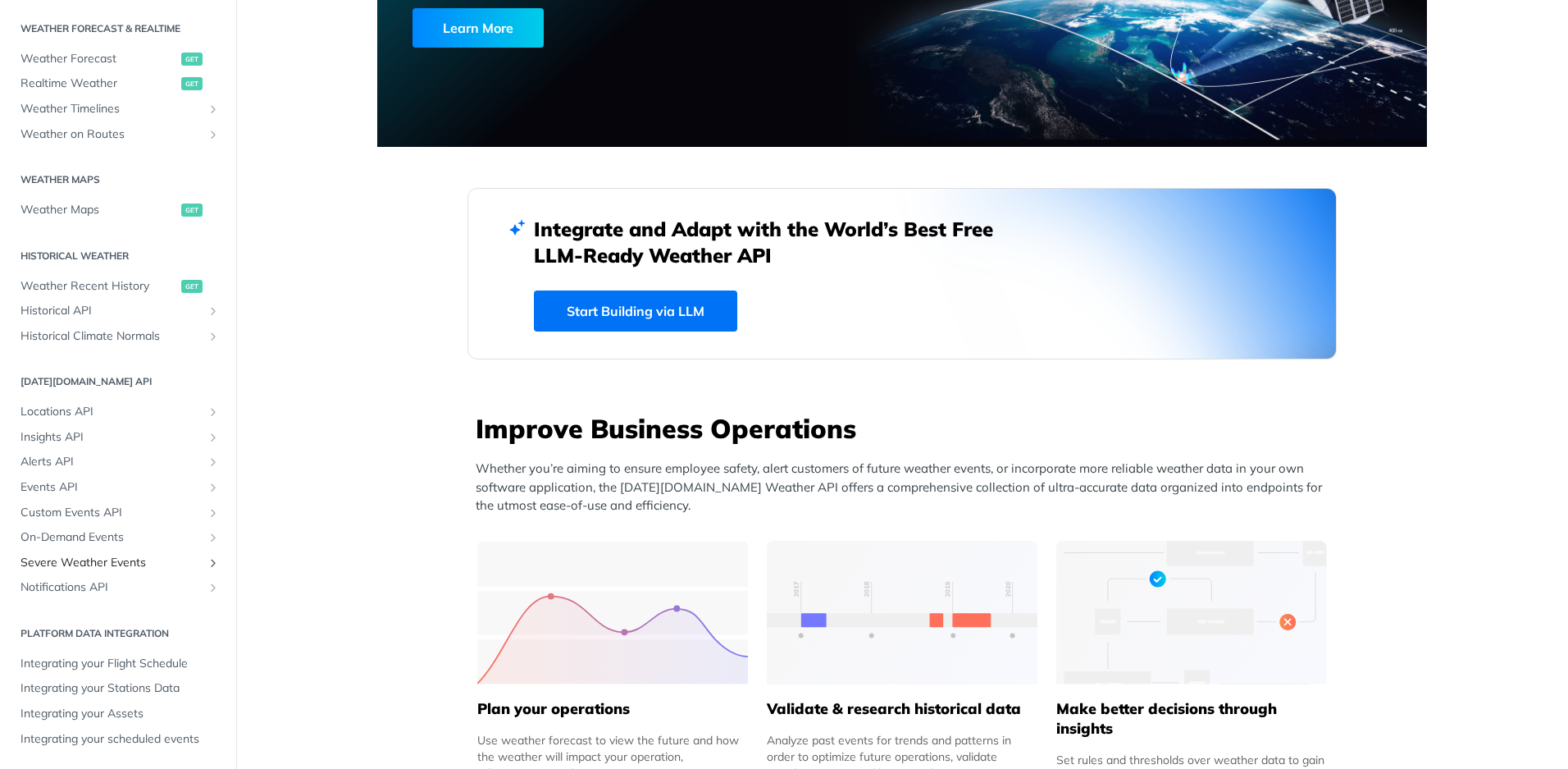
scroll to position [438, 0]
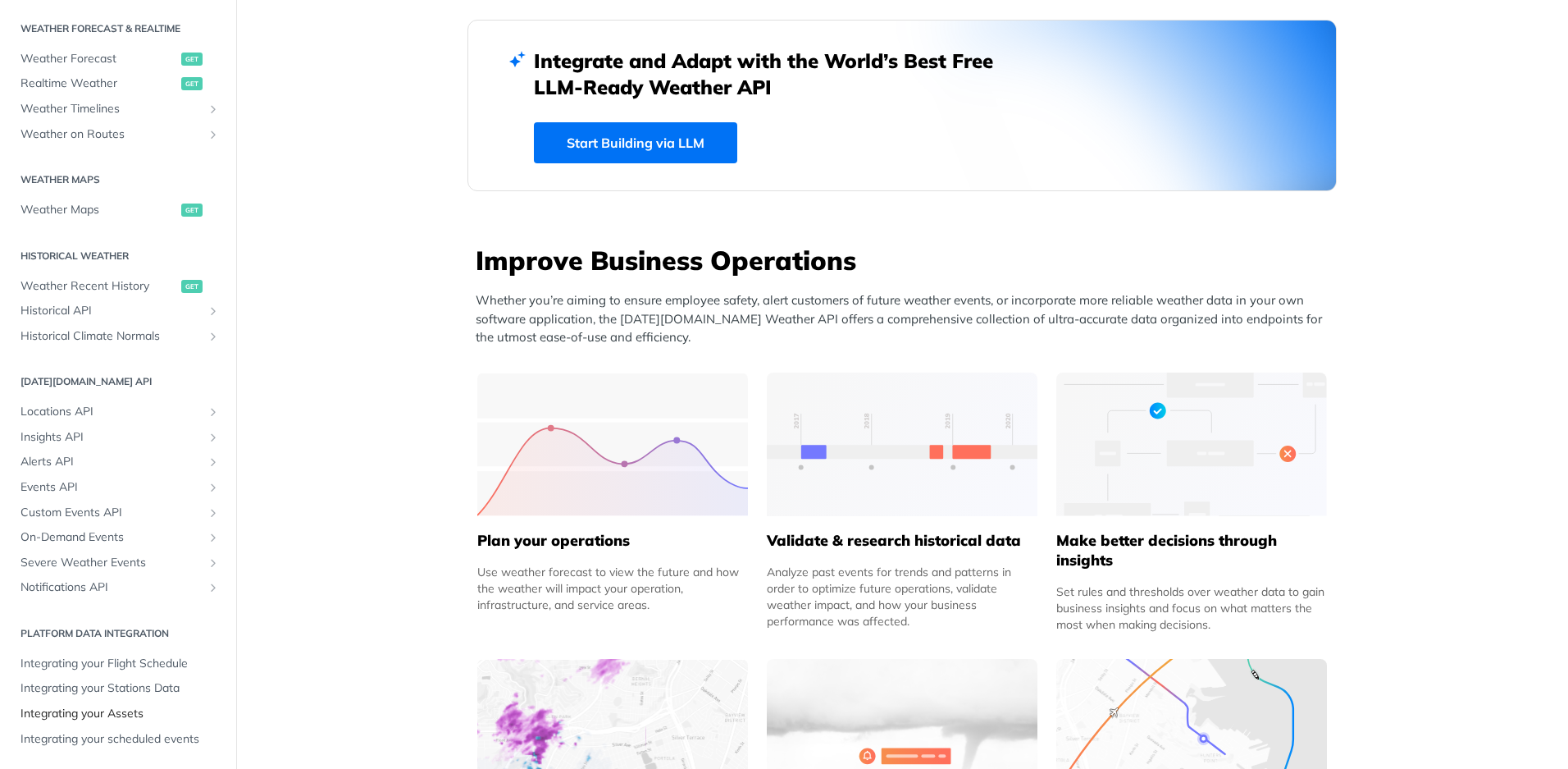
click at [118, 703] on link "Integrating your Assets" at bounding box center [118, 714] width 212 height 25
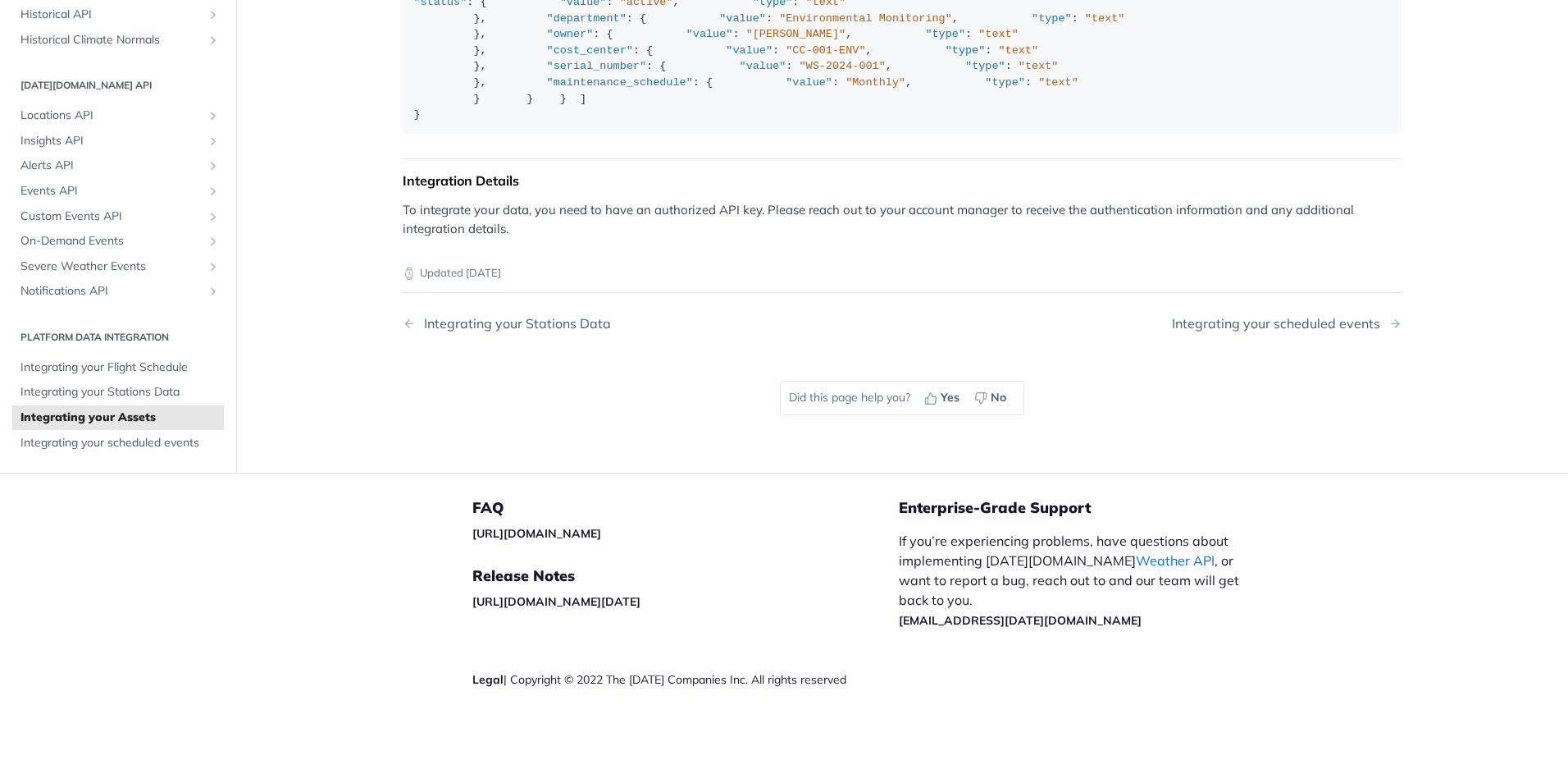
scroll to position [1377, 0]
click at [142, 452] on span "Integrating your scheduled events" at bounding box center [120, 443] width 199 height 17
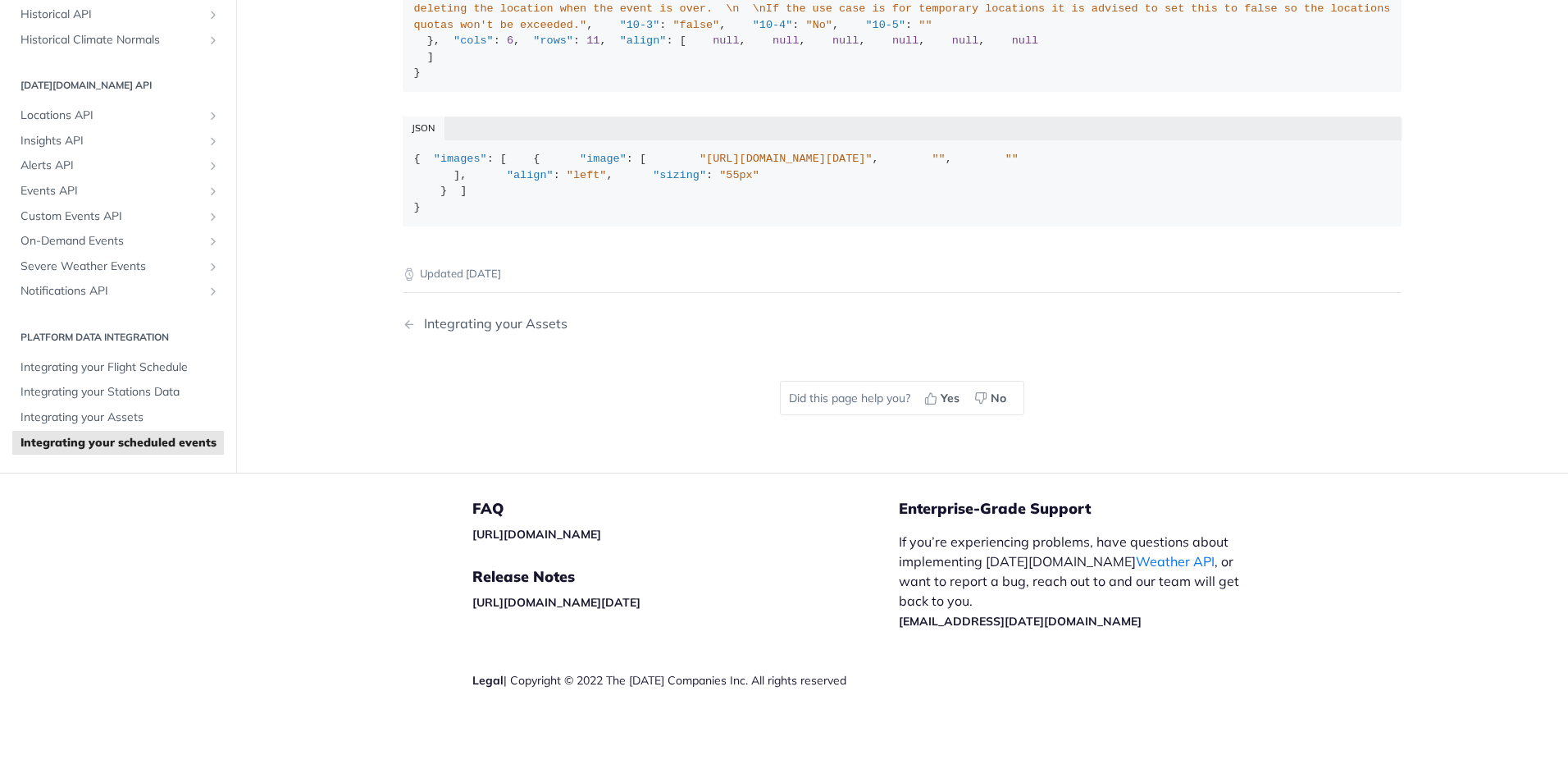
scroll to position [1293, 0]
click at [178, 402] on span "Integrating your Stations Data" at bounding box center [120, 393] width 199 height 17
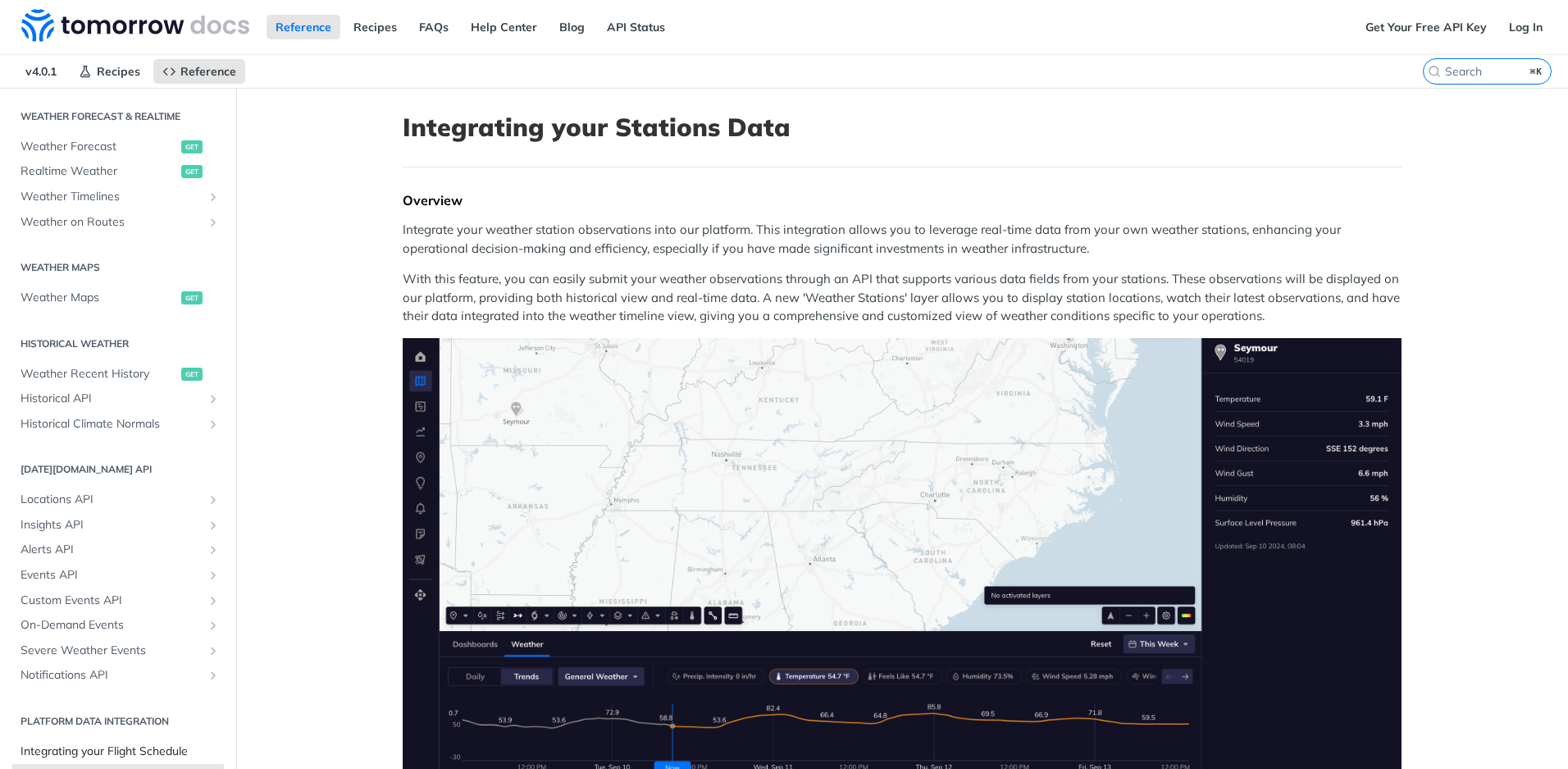
scroll to position [454, 0]
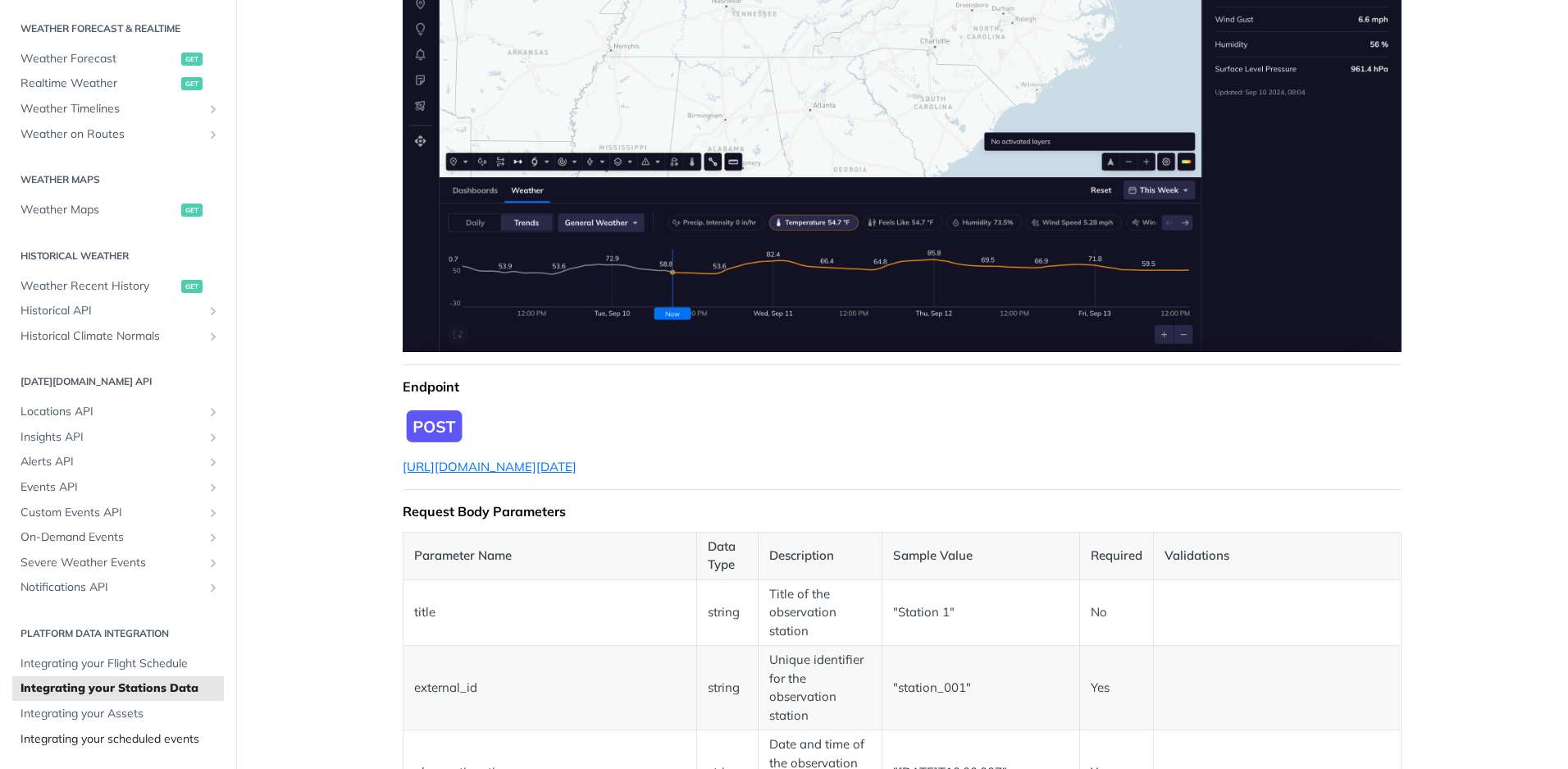
click at [128, 738] on span "Integrating your scheduled events" at bounding box center [120, 739] width 199 height 17
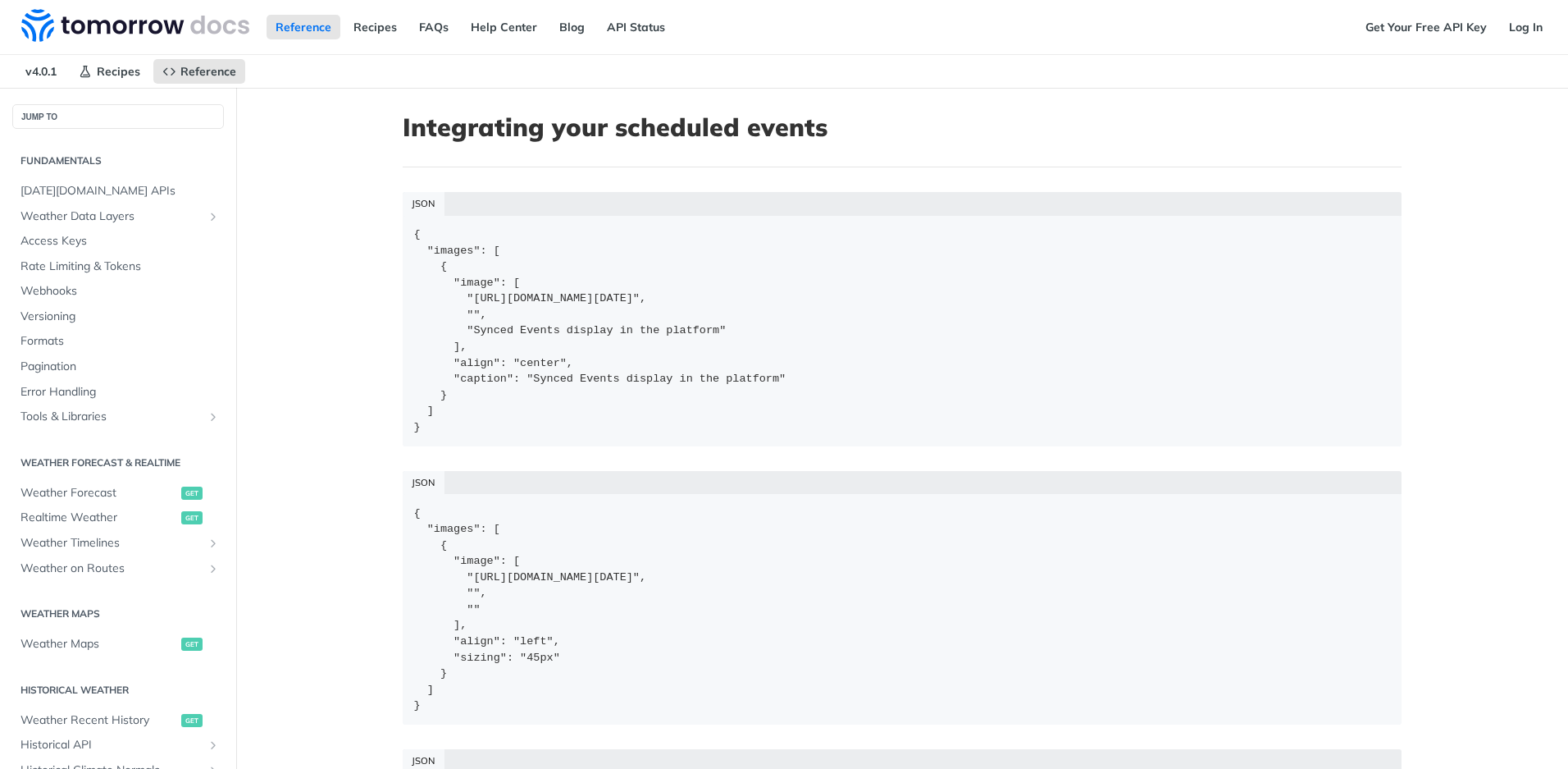
scroll to position [362, 0]
